Goal: Navigation & Orientation: Find specific page/section

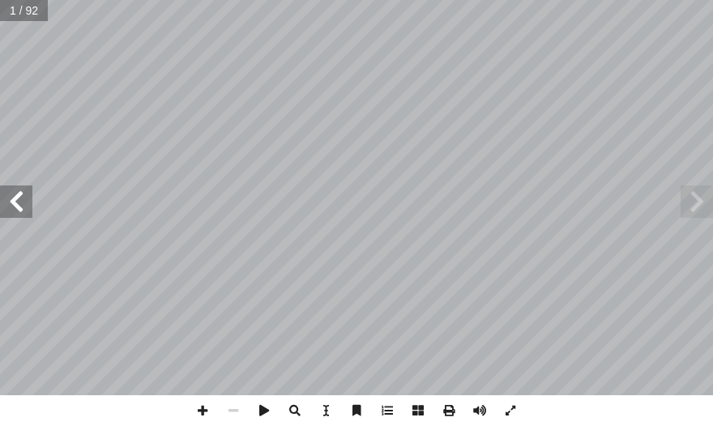
click at [5, 192] on span at bounding box center [16, 202] width 32 height 32
click at [3, 191] on span at bounding box center [16, 202] width 32 height 32
click at [0, 109] on html "الصفحة الرئيسية الصف الأول الصف الثاني الصف الثالث الصف الرابع الصف الخامس الصف…" at bounding box center [356, 54] width 713 height 109
click at [10, 200] on span at bounding box center [16, 202] width 32 height 32
click at [200, 412] on span at bounding box center [202, 411] width 31 height 31
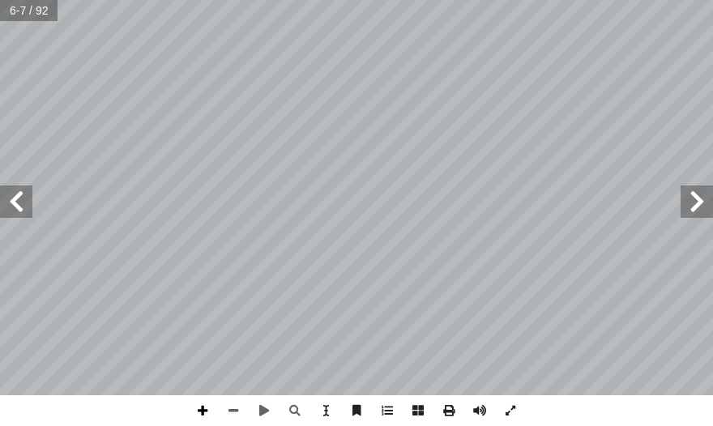
click at [199, 411] on span at bounding box center [202, 411] width 31 height 31
click at [231, 411] on span at bounding box center [233, 411] width 31 height 31
